Goal: Task Accomplishment & Management: Manage account settings

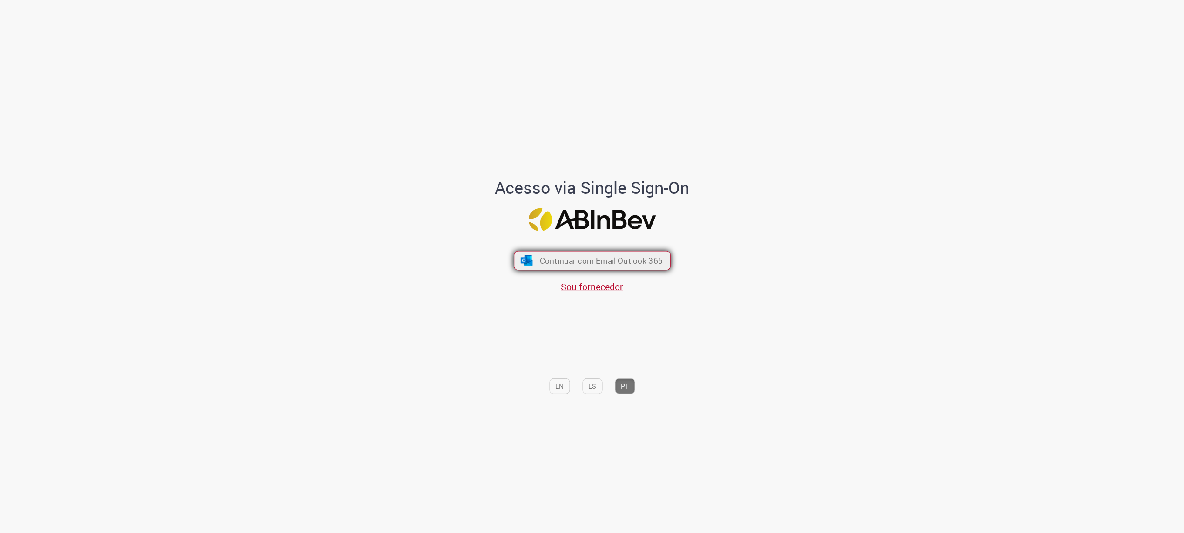
click at [592, 261] on span "Continuar com Email Outlook 365" at bounding box center [601, 260] width 123 height 11
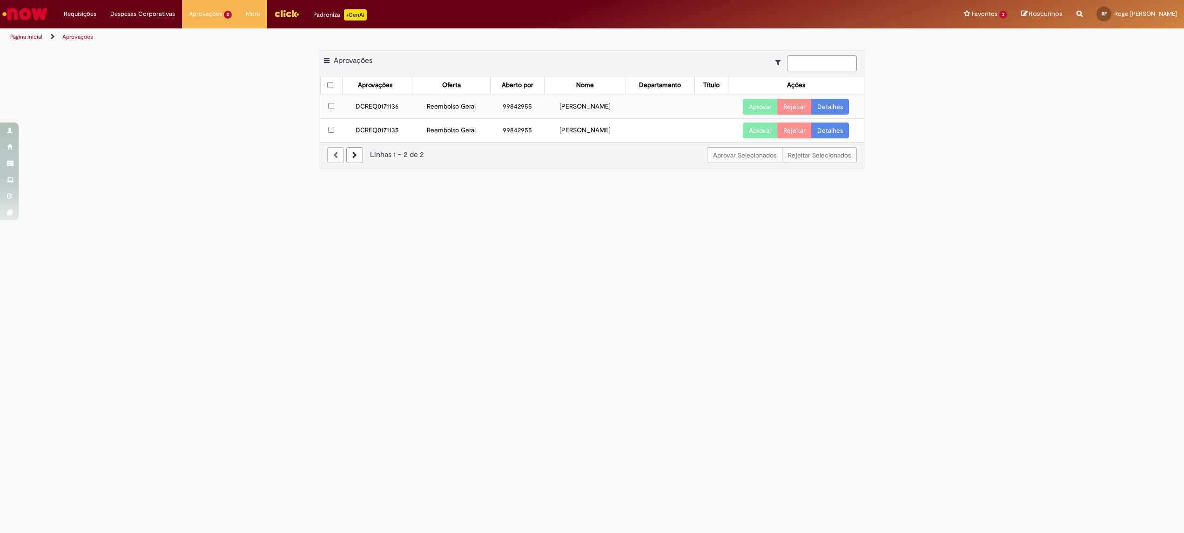
click at [837, 104] on link "Detalhes" at bounding box center [831, 107] width 38 height 16
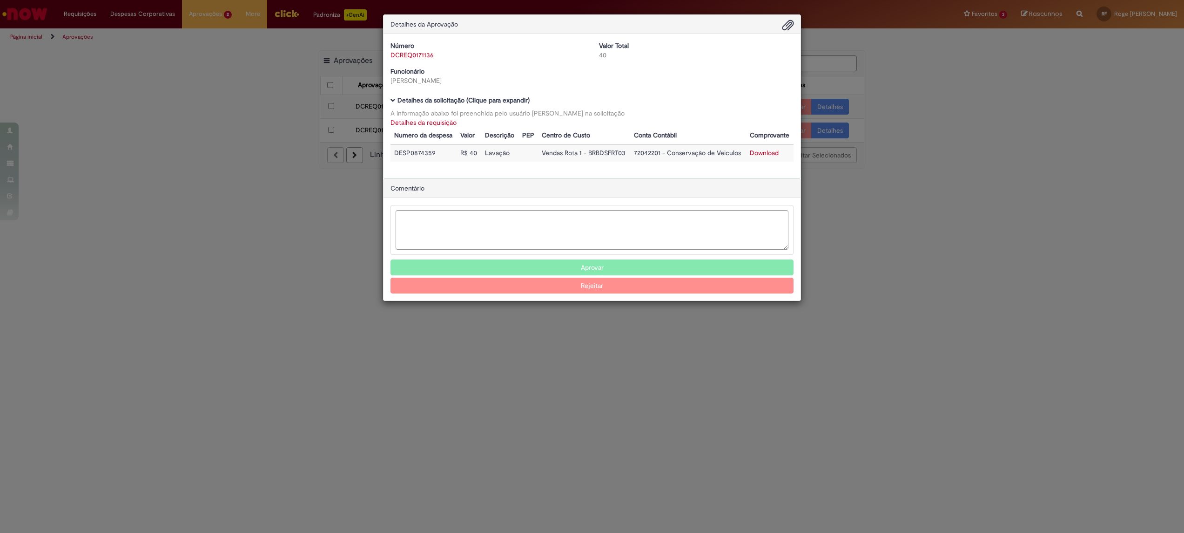
click at [934, 257] on div "Detalhes da Aprovação Número DCREQ0171136 Valor Total 40 Funcionário [PERSON_NA…" at bounding box center [592, 266] width 1184 height 533
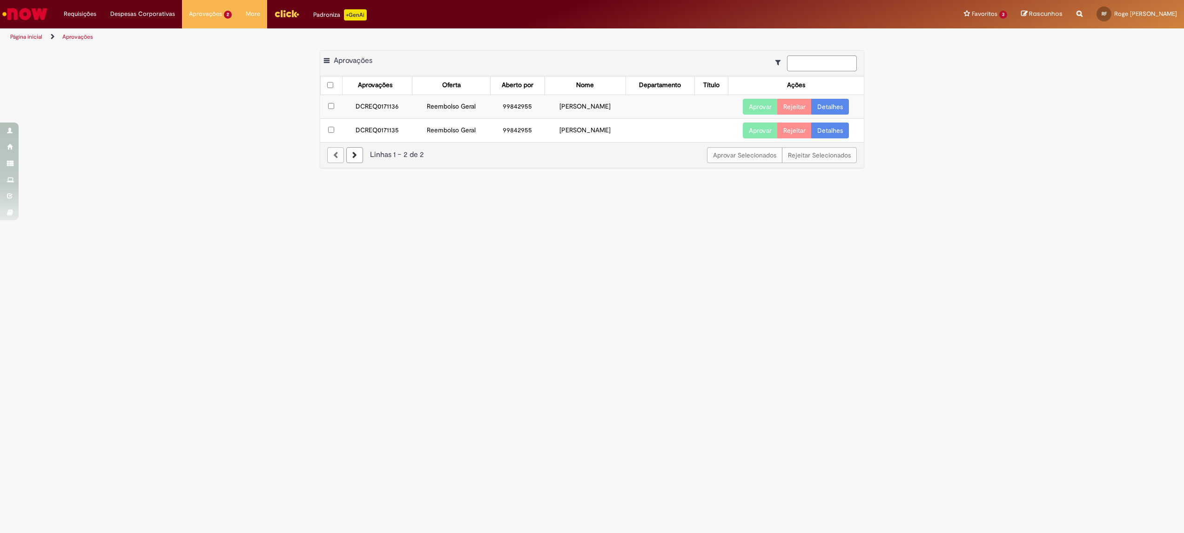
click at [834, 129] on link "Detalhes" at bounding box center [831, 130] width 38 height 16
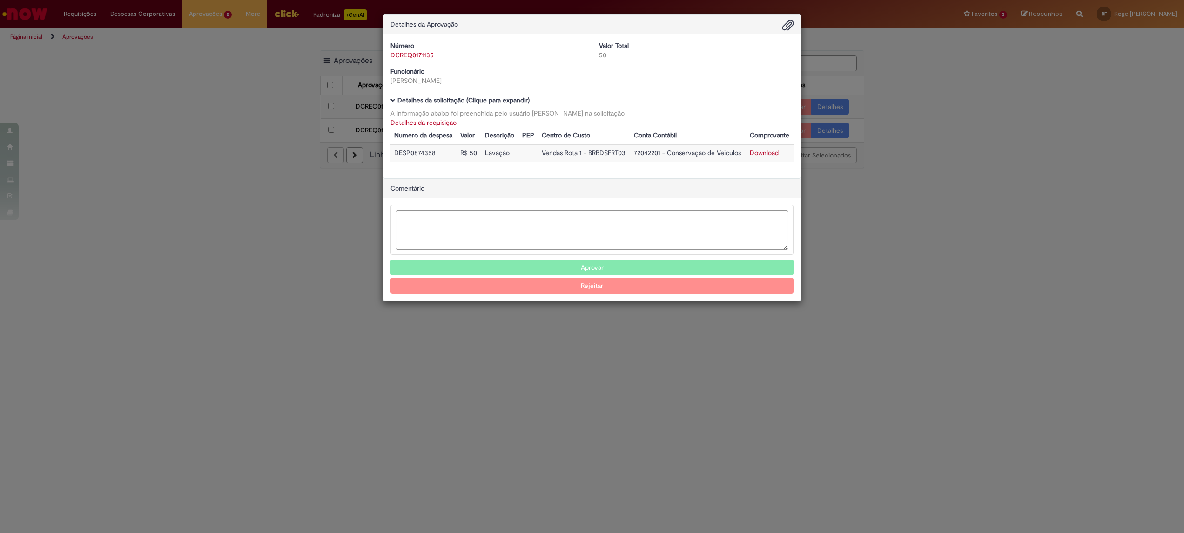
click at [963, 203] on div "Detalhes da Aprovação Número DCREQ0171135 Valor Total 50 Funcionário [PERSON_NA…" at bounding box center [592, 266] width 1184 height 533
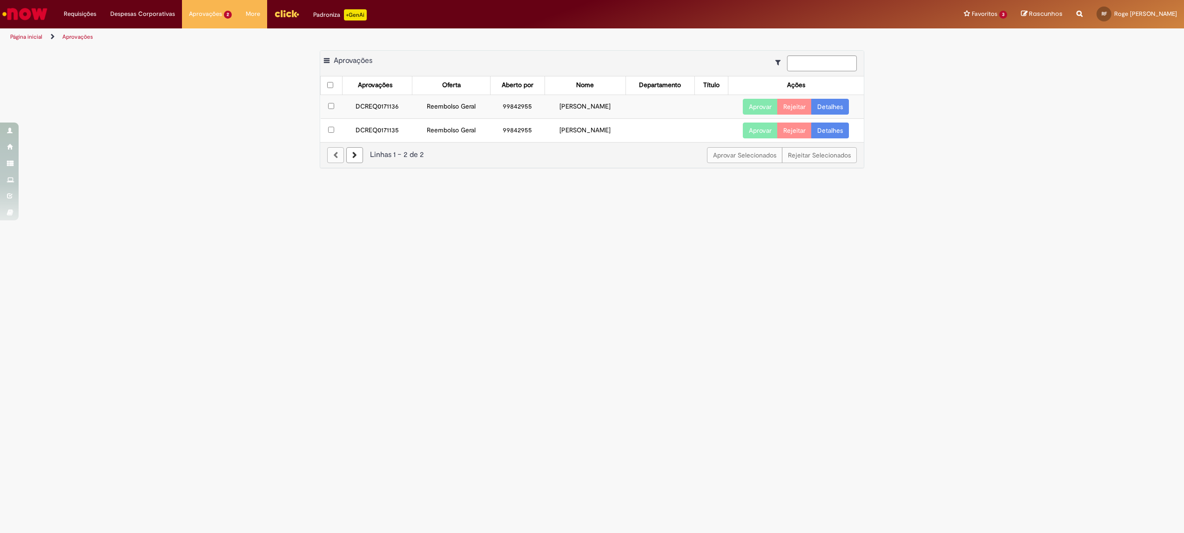
click at [329, 81] on th at bounding box center [332, 85] width 22 height 18
click at [732, 155] on button "Aprovar Selecionados" at bounding box center [744, 155] width 75 height 16
